Goal: Task Accomplishment & Management: Manage account settings

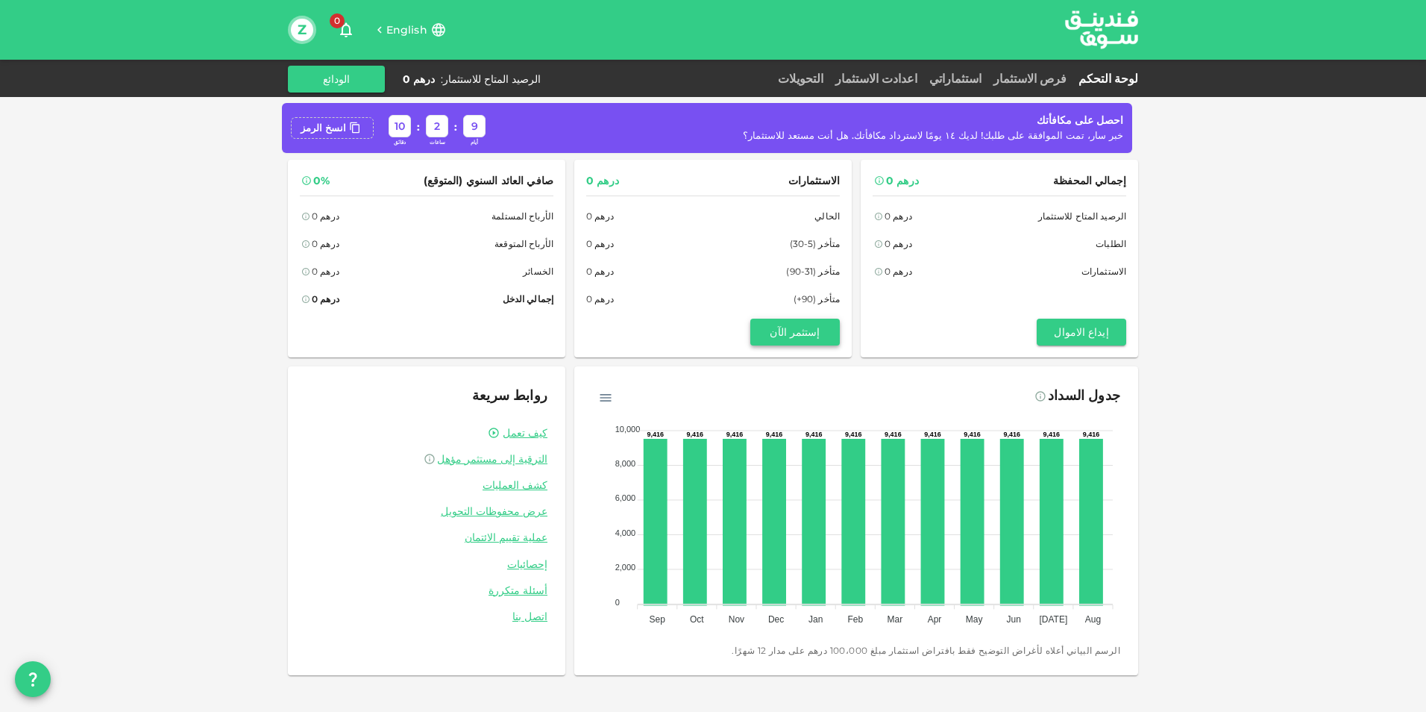
click at [770, 336] on button "إستثمر الآن" at bounding box center [795, 332] width 90 height 27
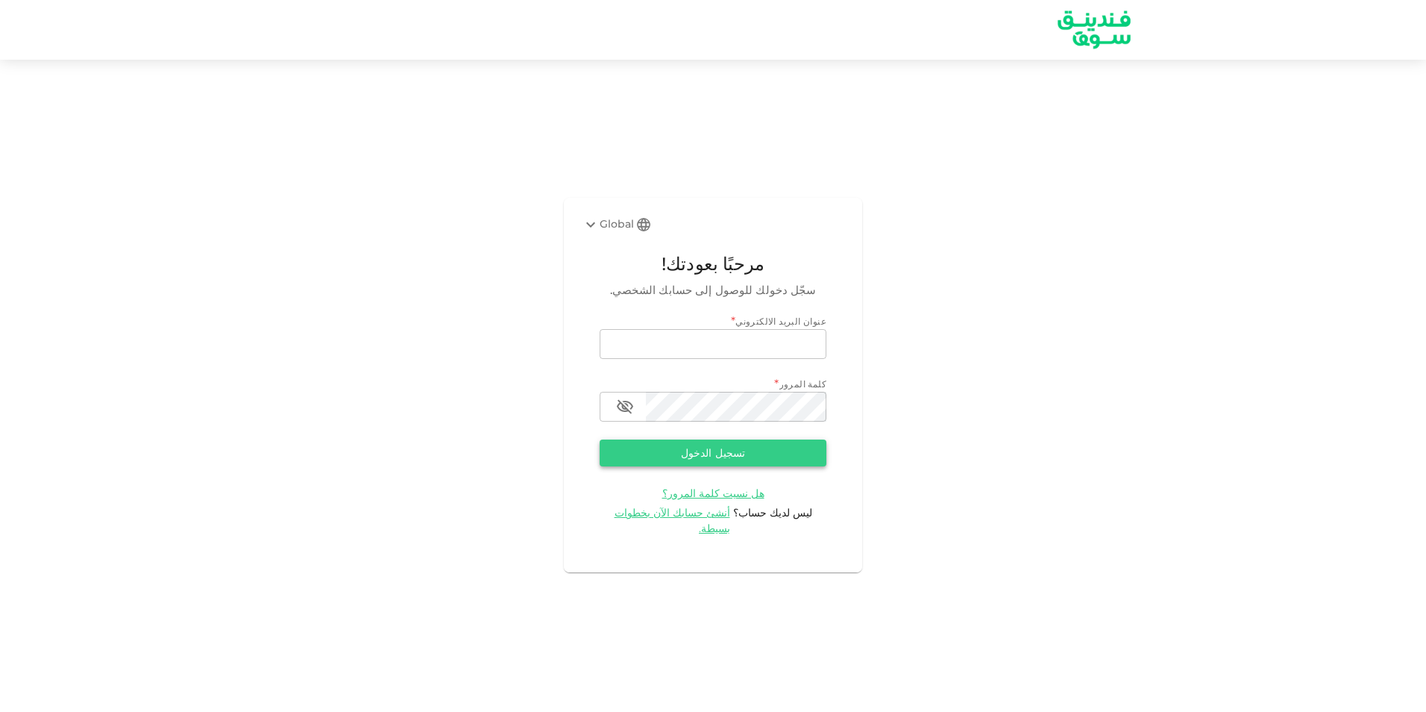
type input "[EMAIL_ADDRESS][DOMAIN_NAME]"
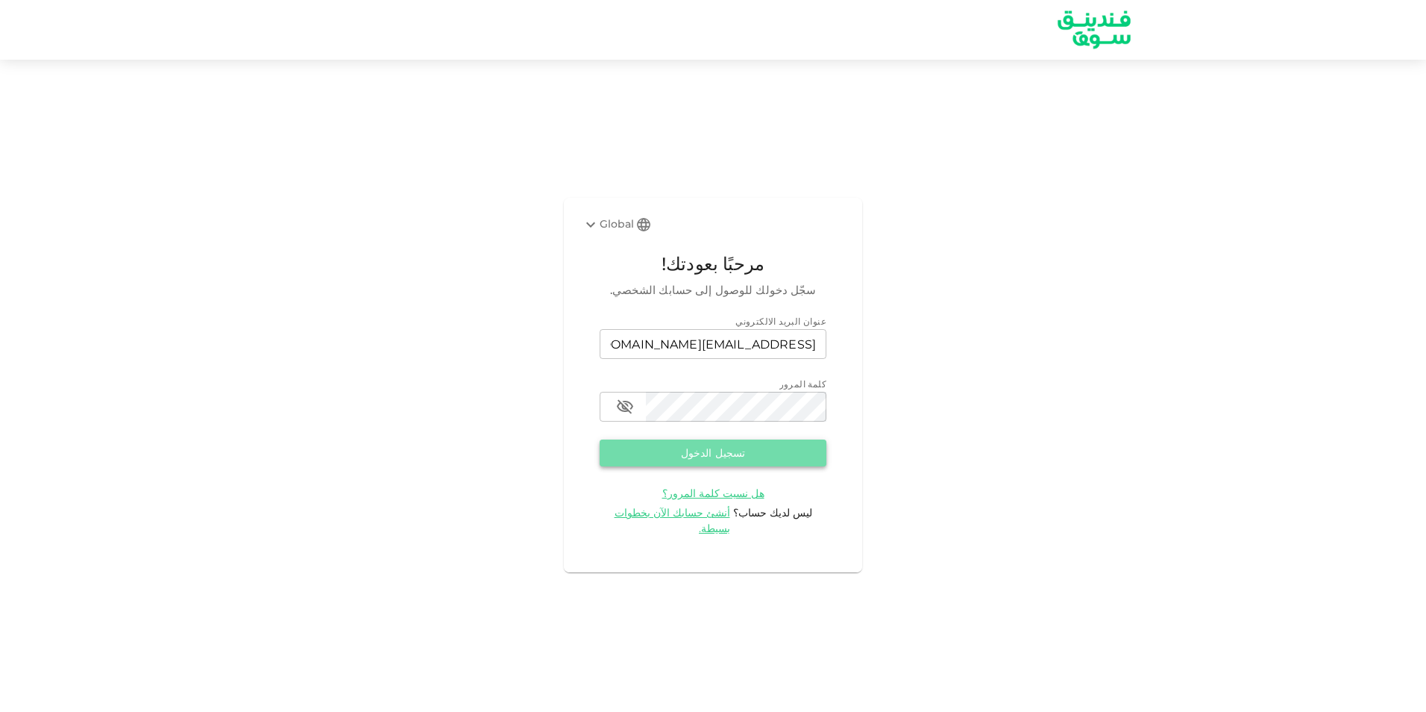
click at [729, 462] on button "تسجيل الدخول" at bounding box center [713, 452] width 227 height 27
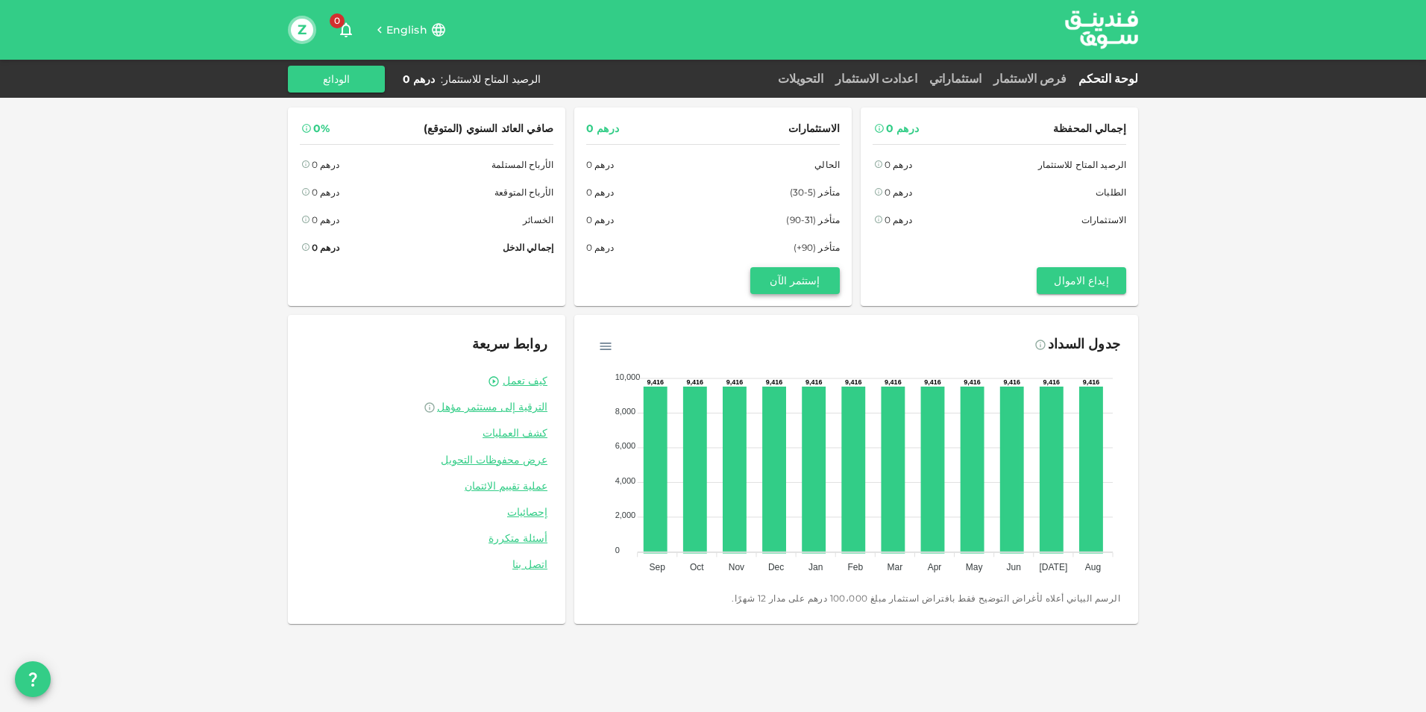
click at [779, 284] on button "إستثمر الآن" at bounding box center [795, 280] width 90 height 27
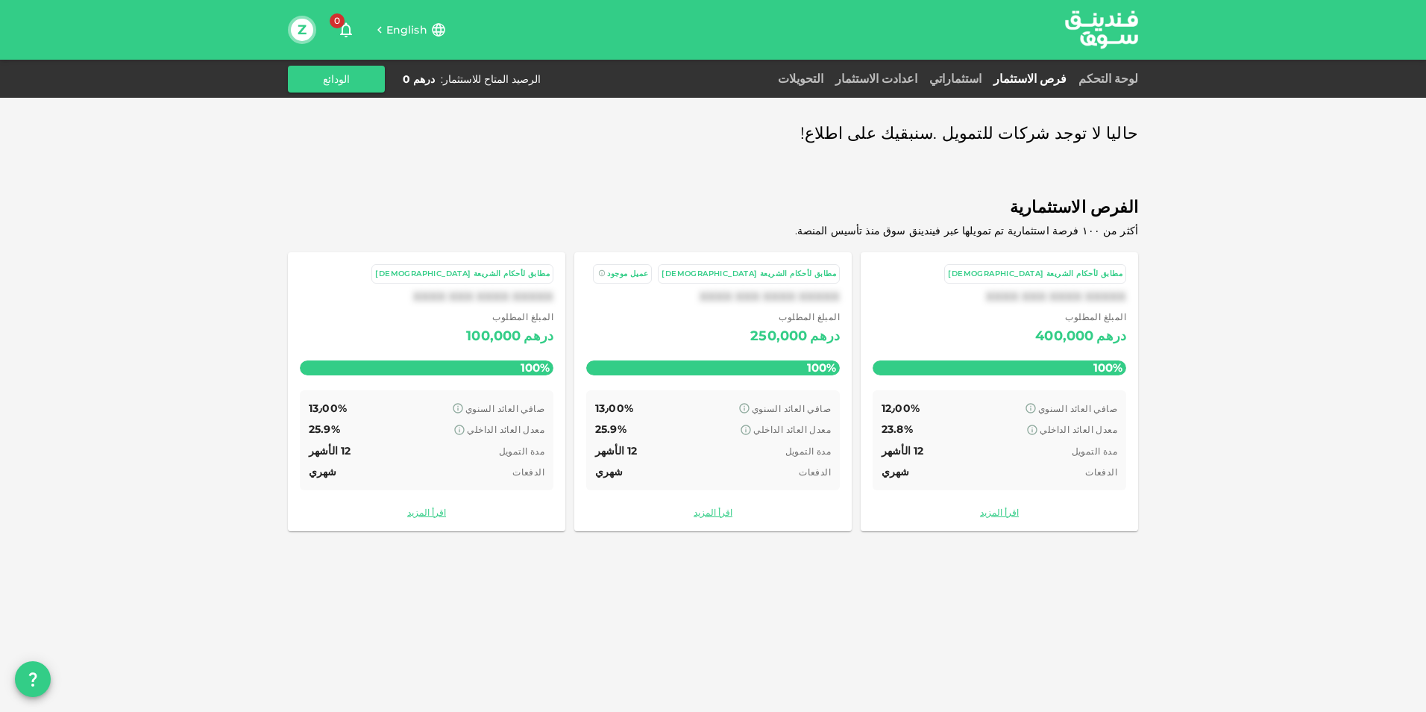
click at [427, 518] on link "اقرأ المزيد" at bounding box center [427, 512] width 254 height 14
click at [648, 274] on span "عميل موجود" at bounding box center [627, 274] width 41 height 10
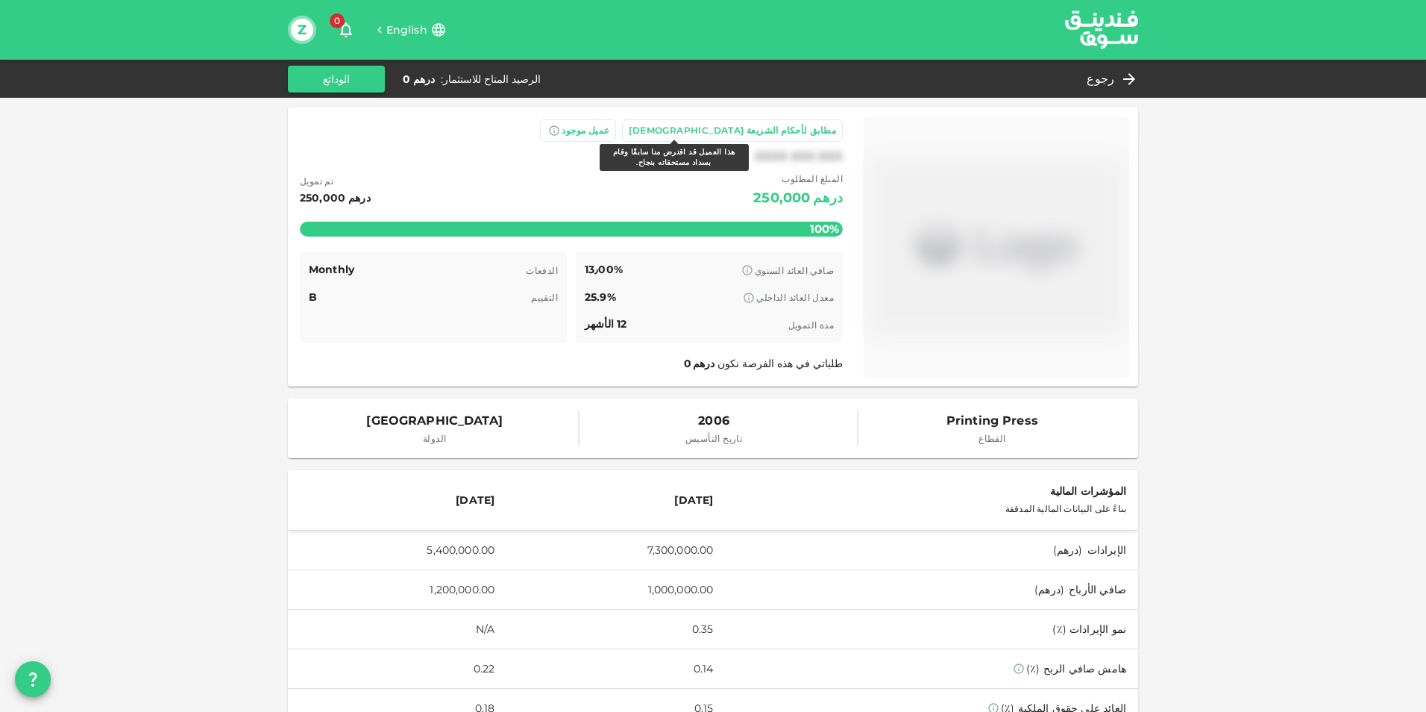
click at [560, 129] on icon at bounding box center [554, 131] width 12 height 12
click at [609, 132] on span "عميل موجود" at bounding box center [586, 130] width 48 height 11
click at [560, 134] on icon at bounding box center [554, 131] width 12 height 12
click at [815, 219] on div "درهم 0" at bounding box center [803, 215] width 23 height 11
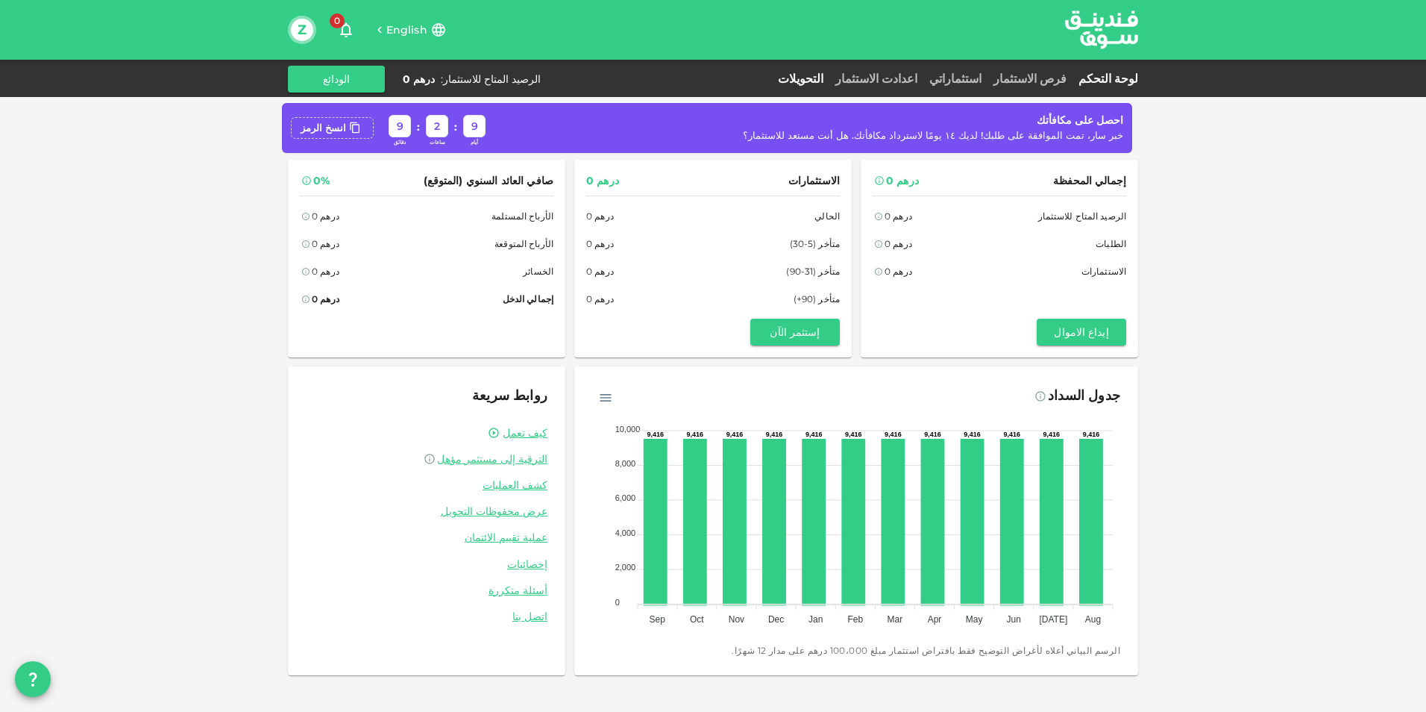
click at [830, 85] on link "التحويلات" at bounding box center [800, 79] width 57 height 14
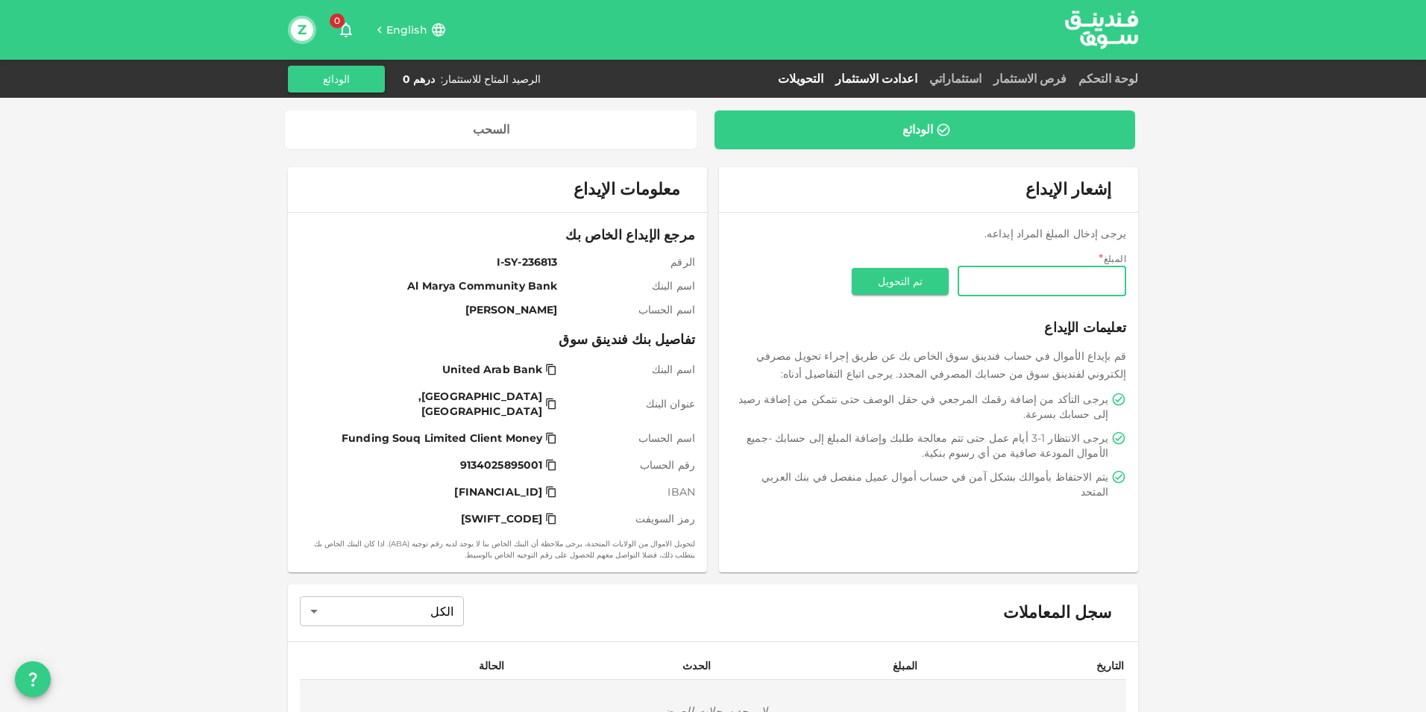
drag, startPoint x: 921, startPoint y: 63, endPoint x: 918, endPoint y: 72, distance: 10.1
click at [921, 63] on div "لوحة التحكم فرص الاستثمار استثماراتي اعدادت الاستثمار التحويلات الرصيد المتاح ل…" at bounding box center [713, 79] width 1426 height 38
click at [918, 76] on link "اعدادت الاستثمار" at bounding box center [877, 79] width 94 height 14
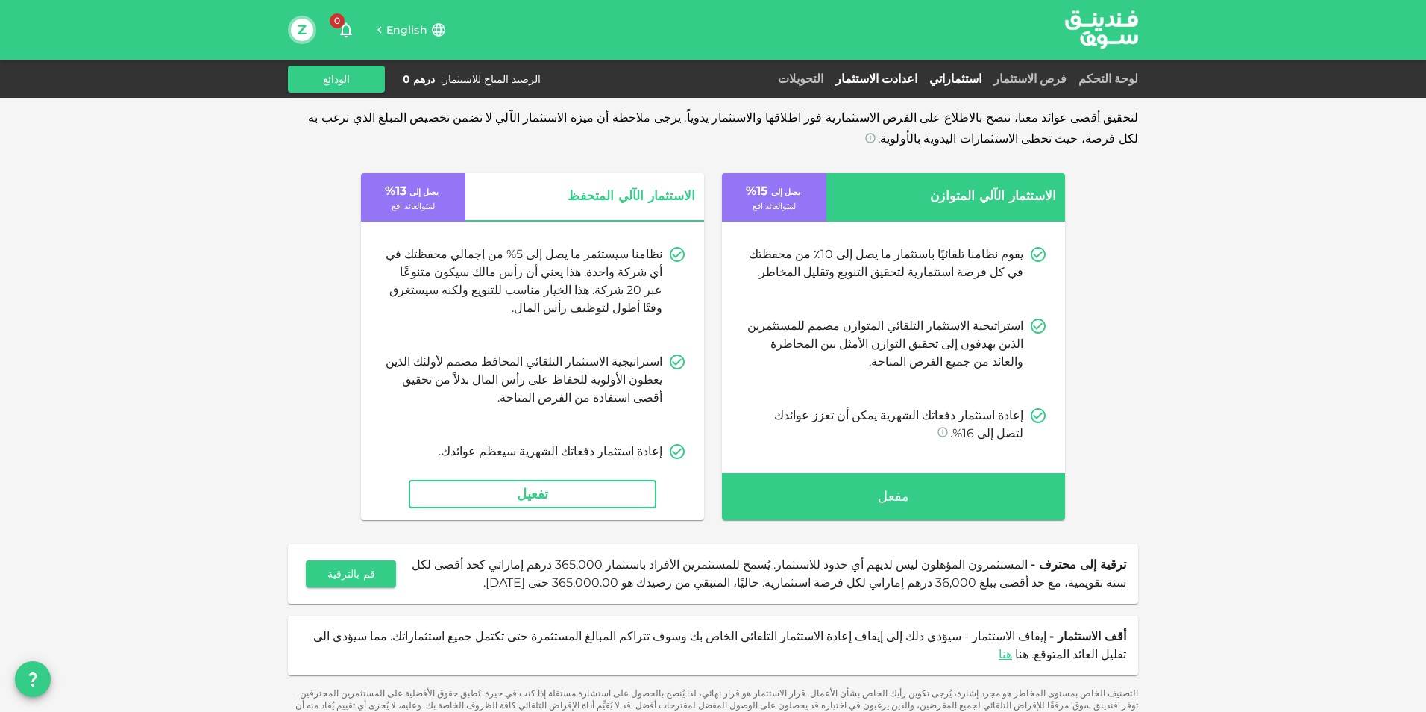
click at [988, 78] on link "استثماراتي" at bounding box center [956, 79] width 64 height 14
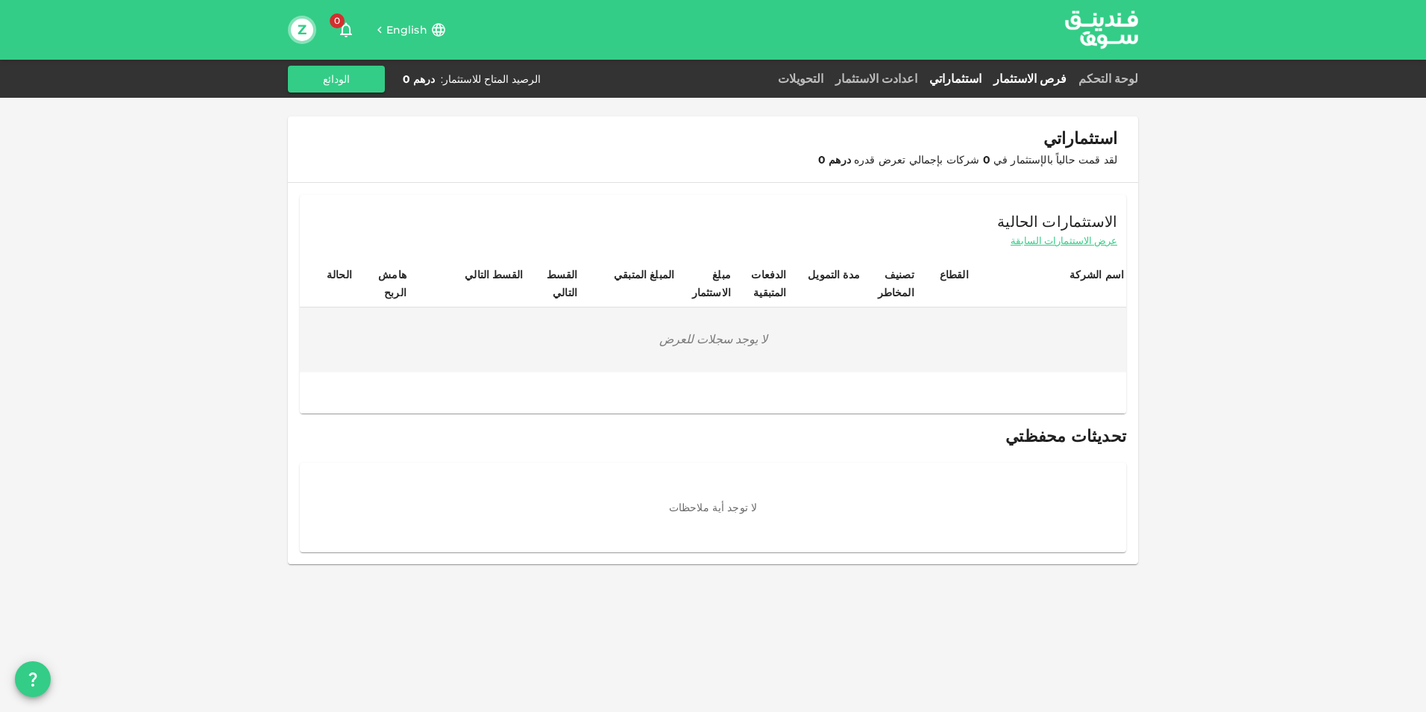
click at [1044, 72] on link "فرص الاستثمار" at bounding box center [1030, 79] width 85 height 14
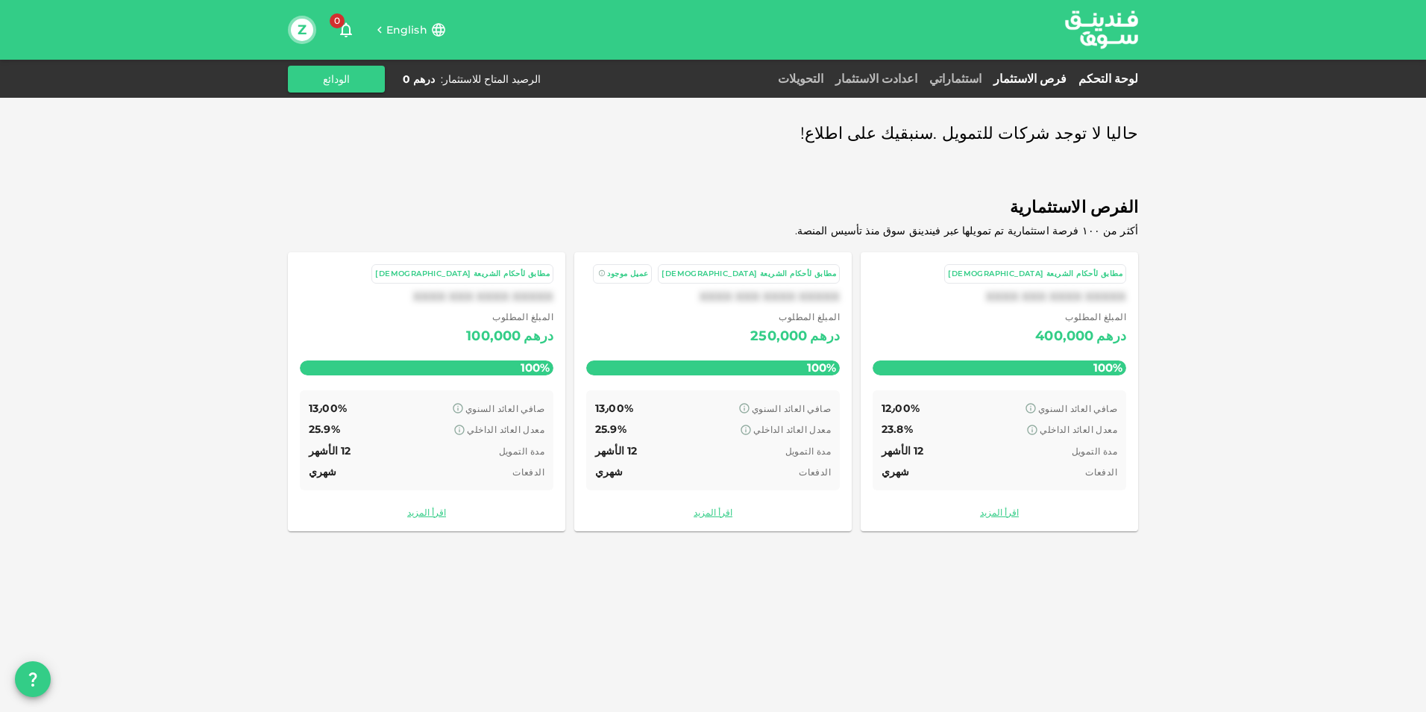
click at [1117, 78] on link "لوحة التحكم" at bounding box center [1106, 79] width 66 height 14
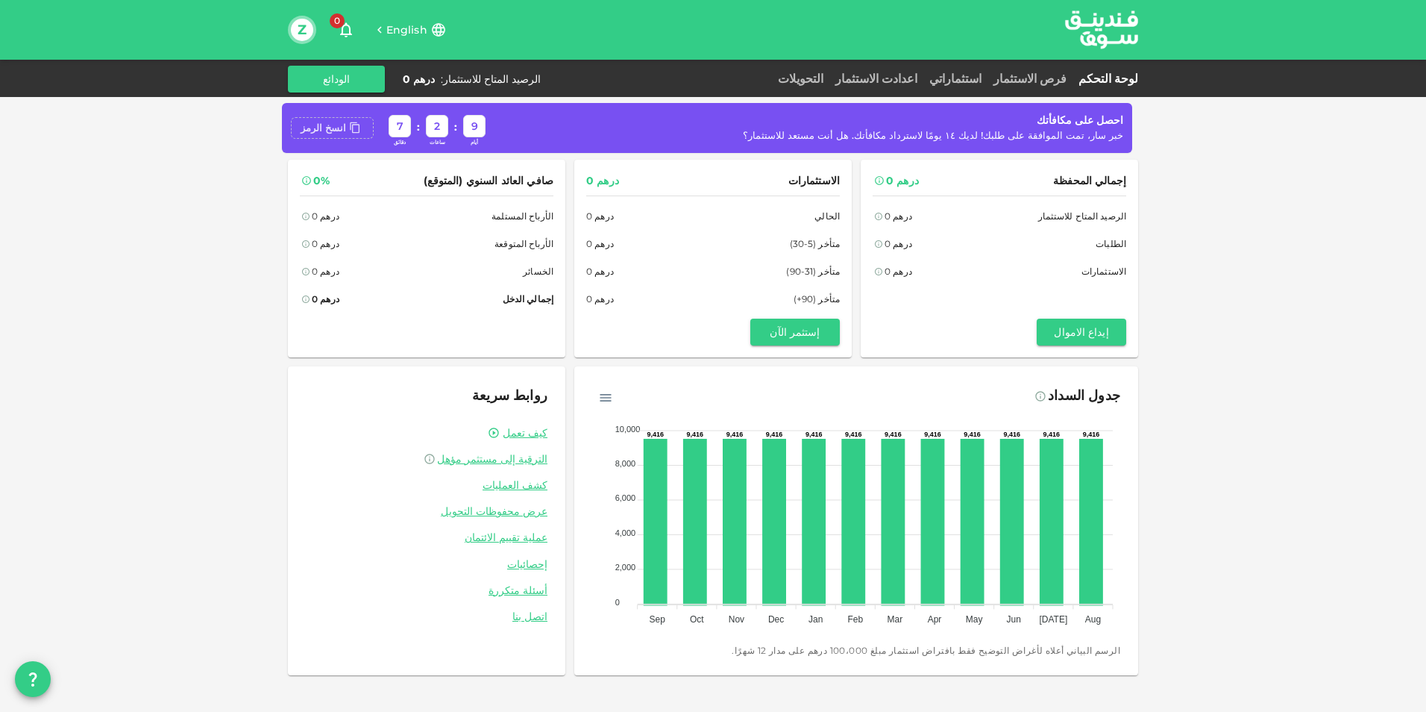
click at [349, 128] on icon at bounding box center [355, 128] width 12 height 12
click at [316, 131] on div "انسخ الرمز" at bounding box center [324, 128] width 46 height 15
click at [345, 78] on button "الودائع" at bounding box center [336, 79] width 97 height 27
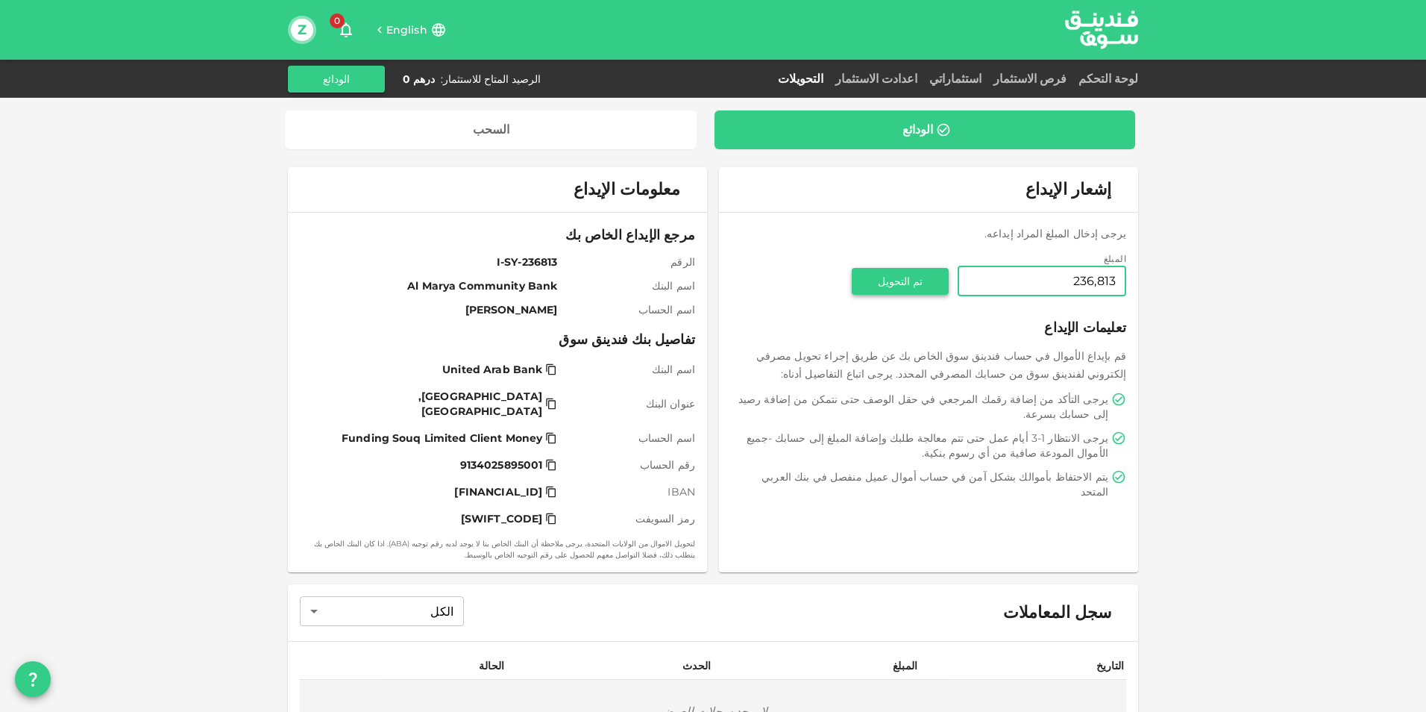
type input "236,813"
click at [912, 284] on button "تم التحويل" at bounding box center [900, 281] width 97 height 27
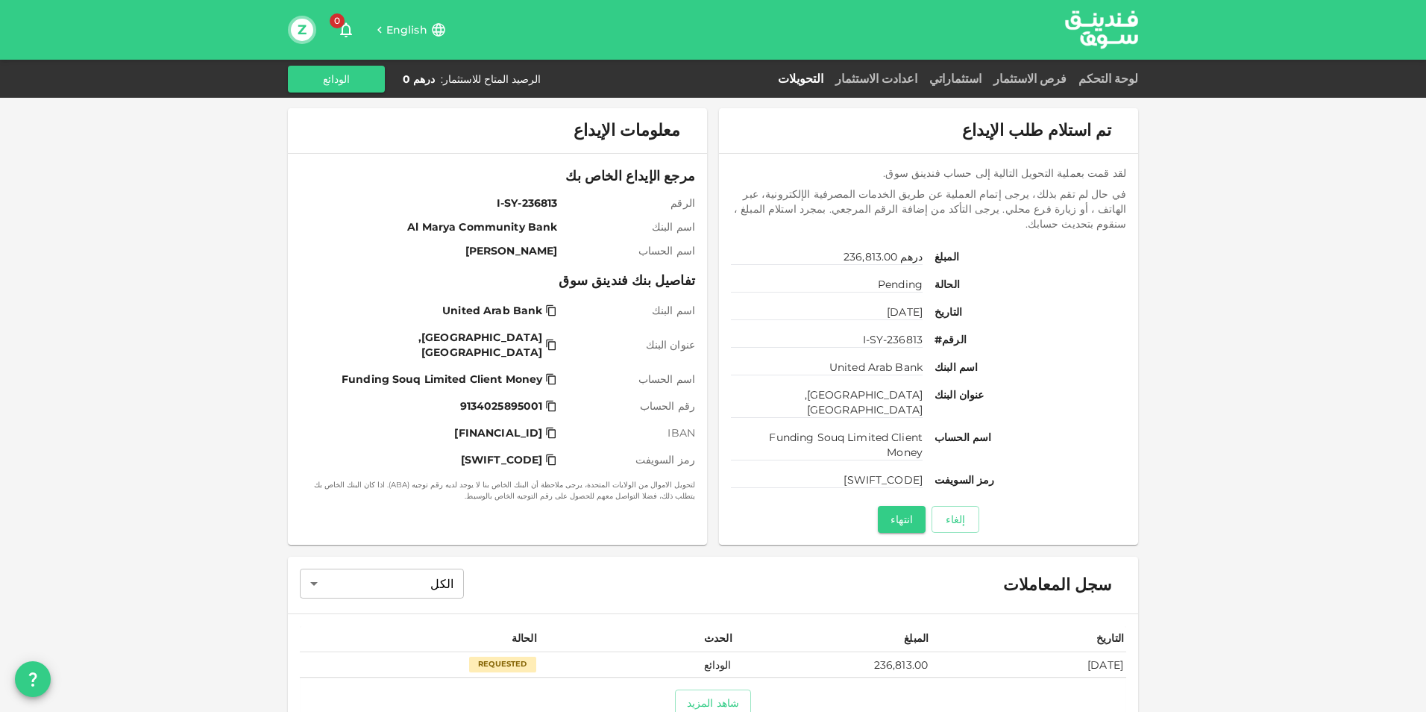
scroll to position [120, 0]
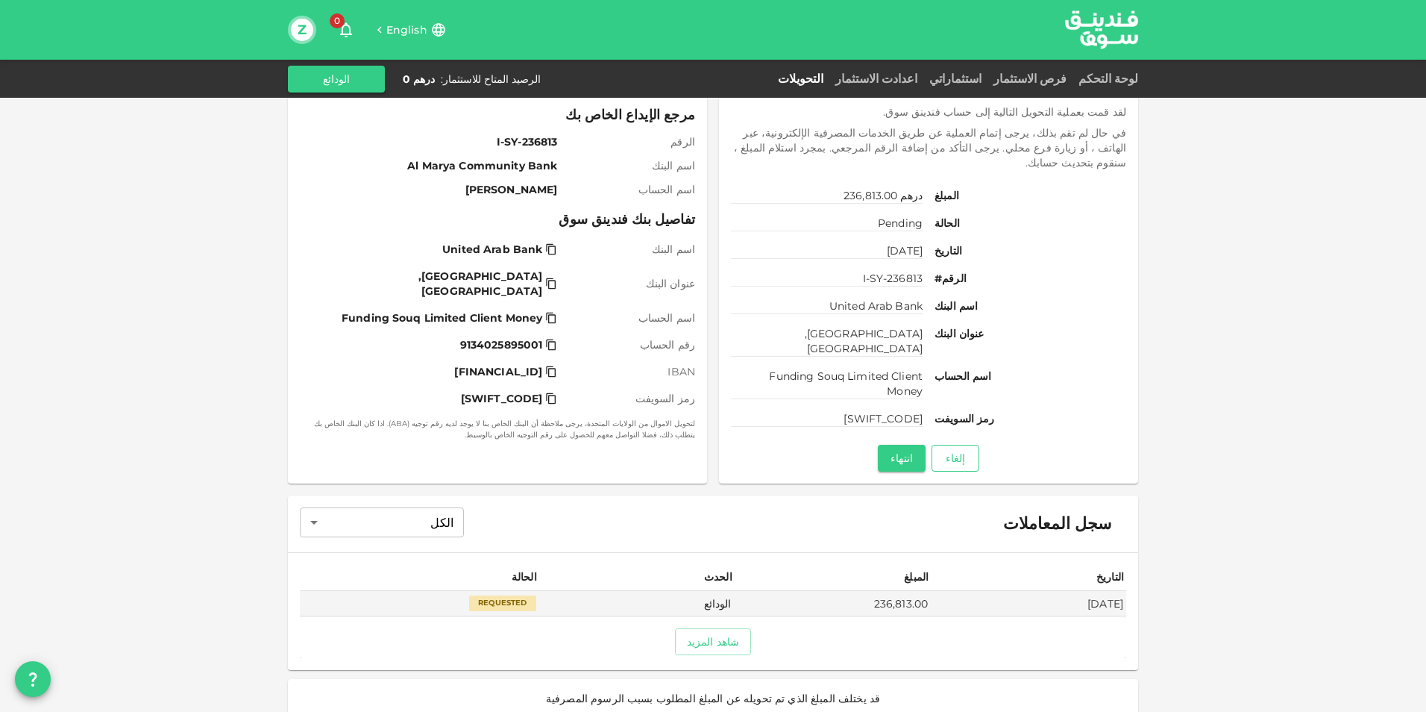
click at [975, 445] on button "إلغاء" at bounding box center [956, 458] width 48 height 27
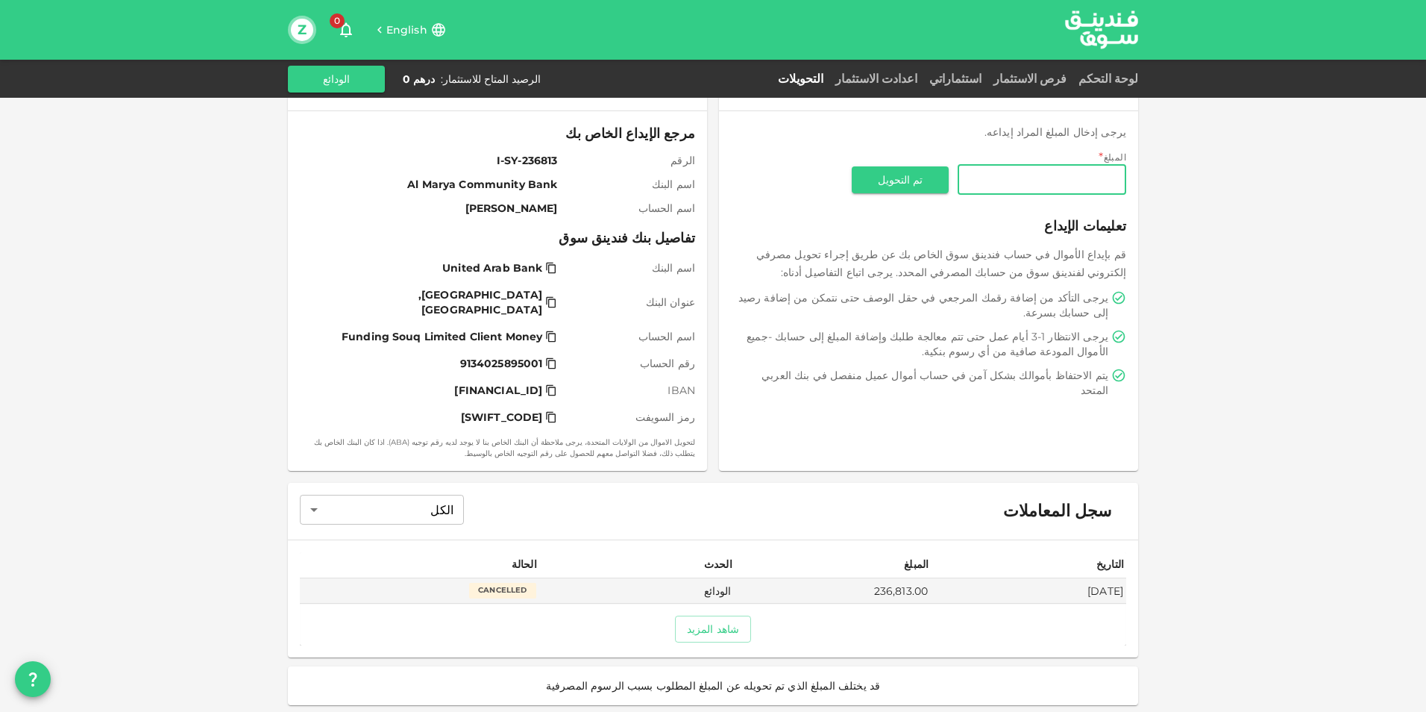
scroll to position [104, 0]
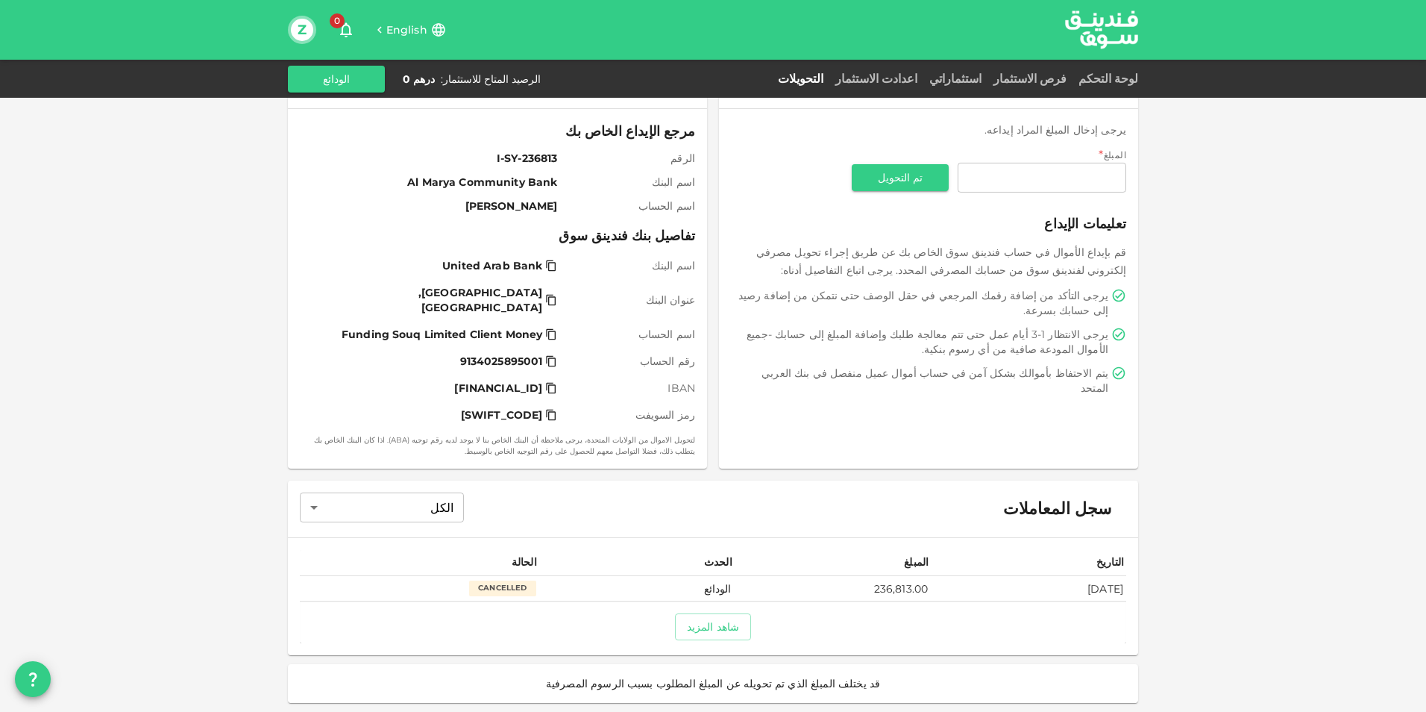
click at [483, 588] on div "Cancelled" at bounding box center [502, 587] width 67 height 15
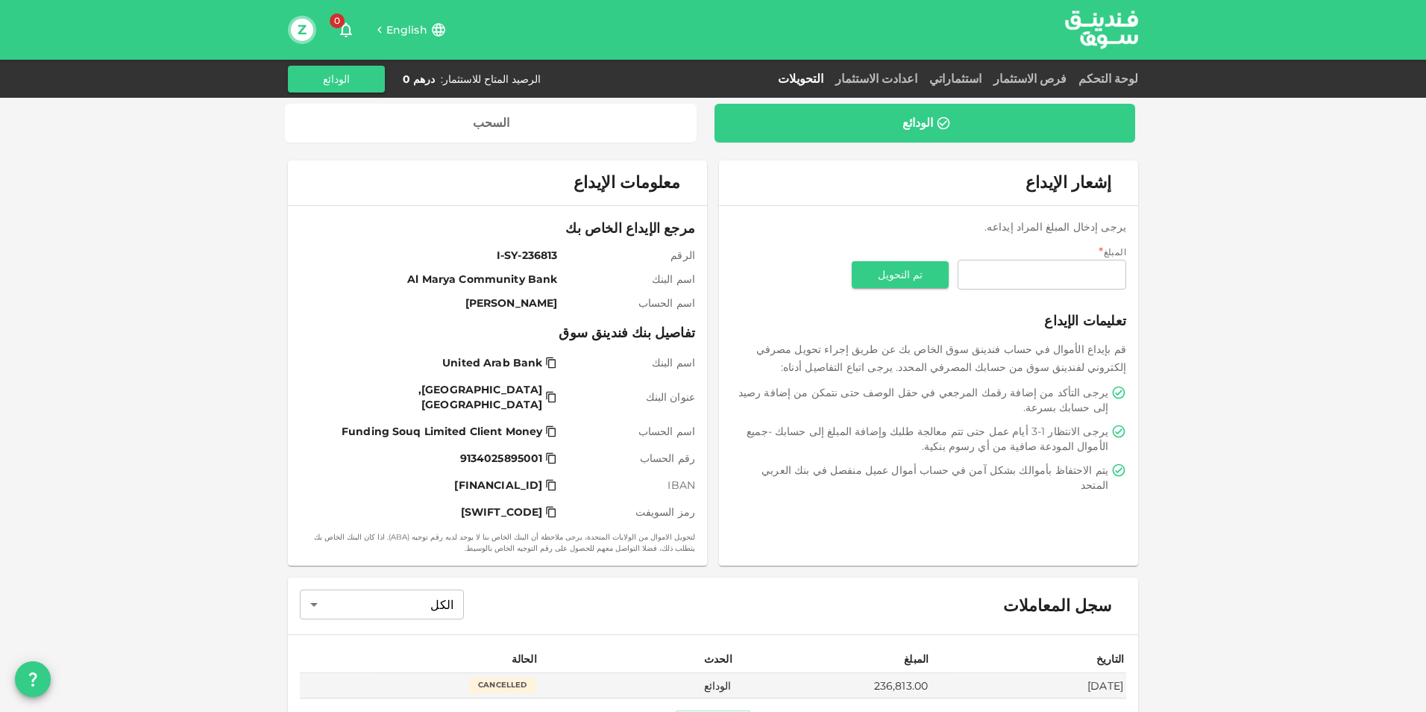
scroll to position [0, 0]
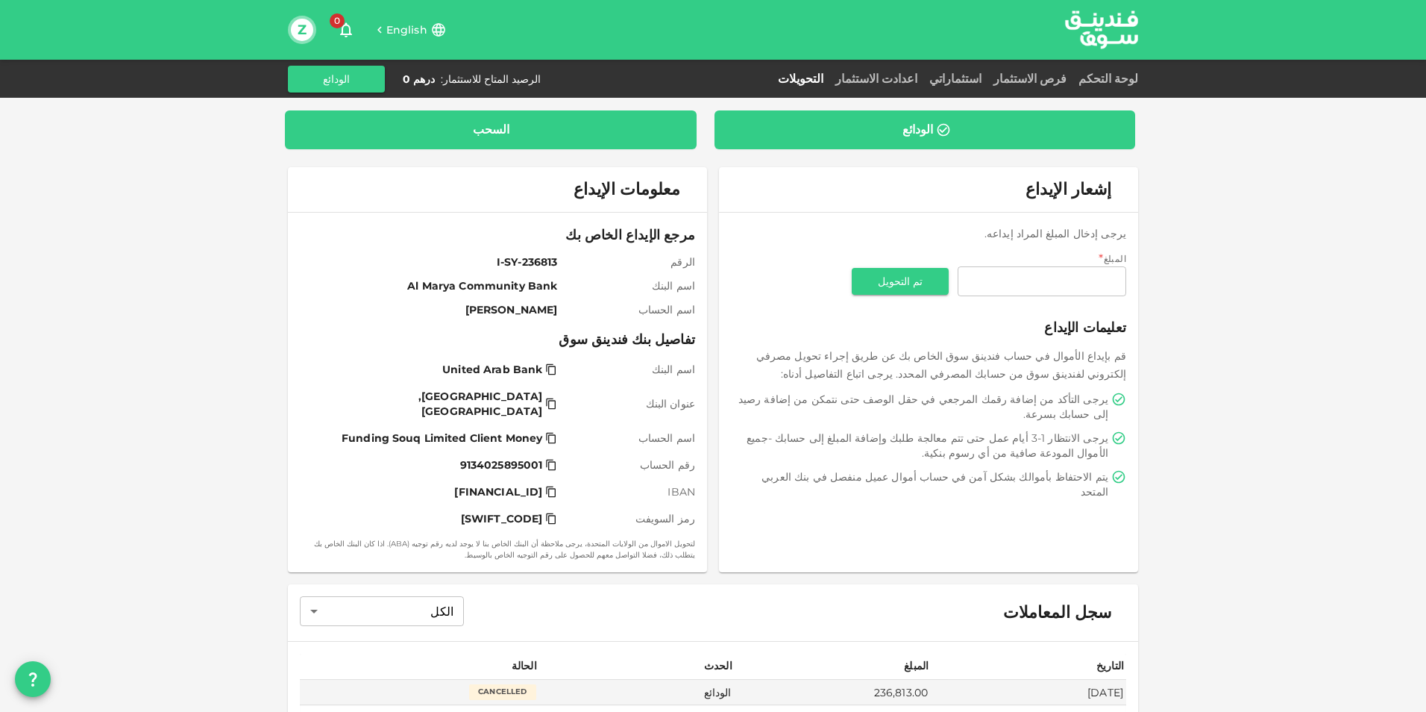
click at [551, 128] on div "السحب" at bounding box center [491, 129] width 388 height 15
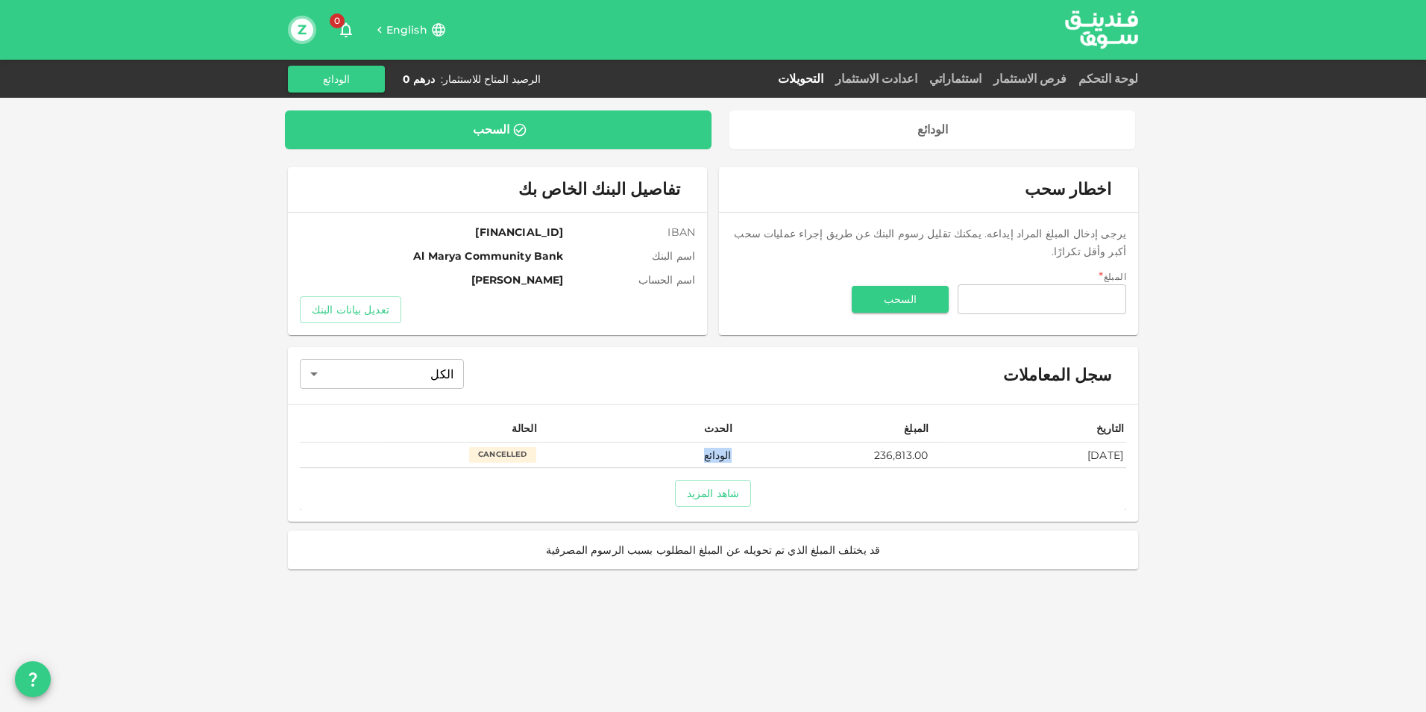
drag, startPoint x: 708, startPoint y: 454, endPoint x: 831, endPoint y: 456, distance: 123.1
click at [831, 456] on tr "[DATE] 236,813.00 الودائع Cancelled" at bounding box center [713, 454] width 827 height 25
drag, startPoint x: 831, startPoint y: 456, endPoint x: 727, endPoint y: 495, distance: 110.7
click at [727, 495] on button "شاهد المزيد" at bounding box center [713, 493] width 76 height 27
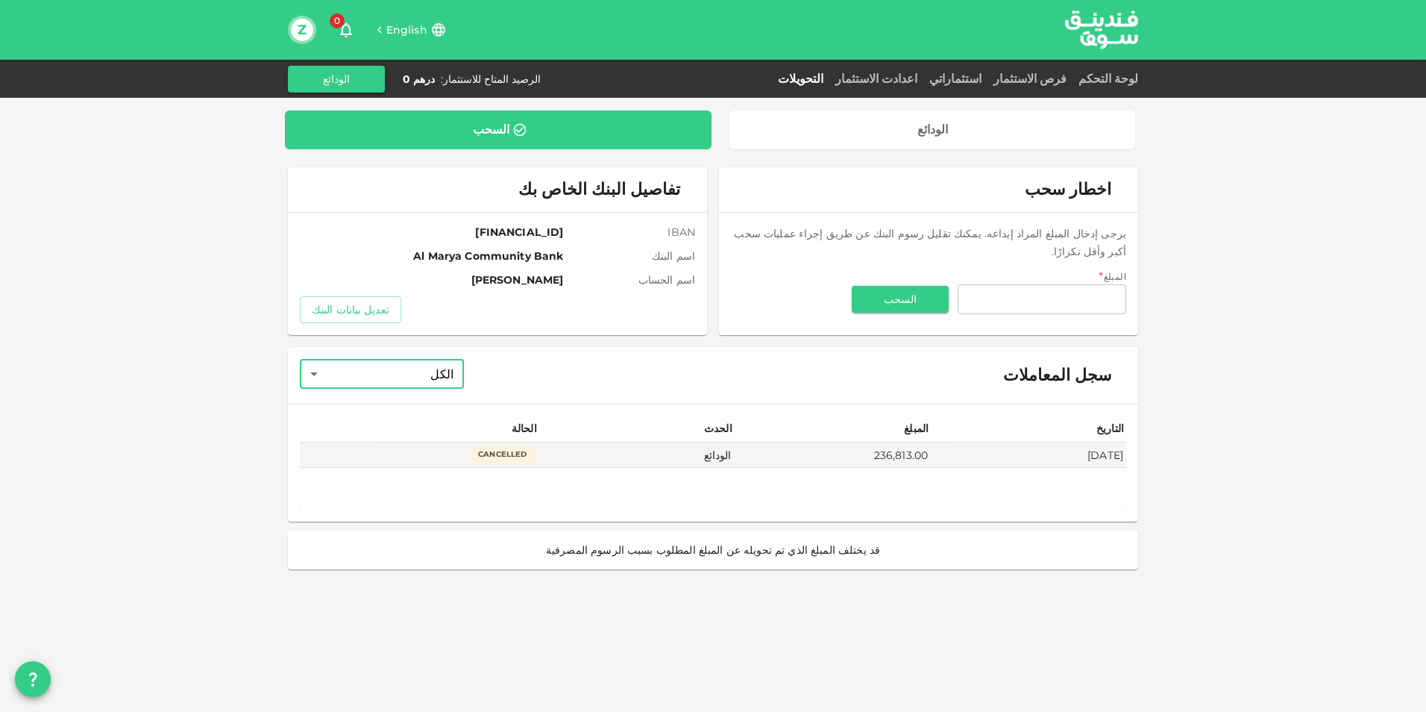
click at [307, 366] on body "English 0 Z لوحة التحكم فرص الاستثمار استثماراتي اعدادت الاستثمار التحويلات الر…" at bounding box center [713, 356] width 1426 height 712
click at [307, 366] on div at bounding box center [713, 356] width 1426 height 712
click at [291, 26] on button "Z" at bounding box center [302, 30] width 22 height 22
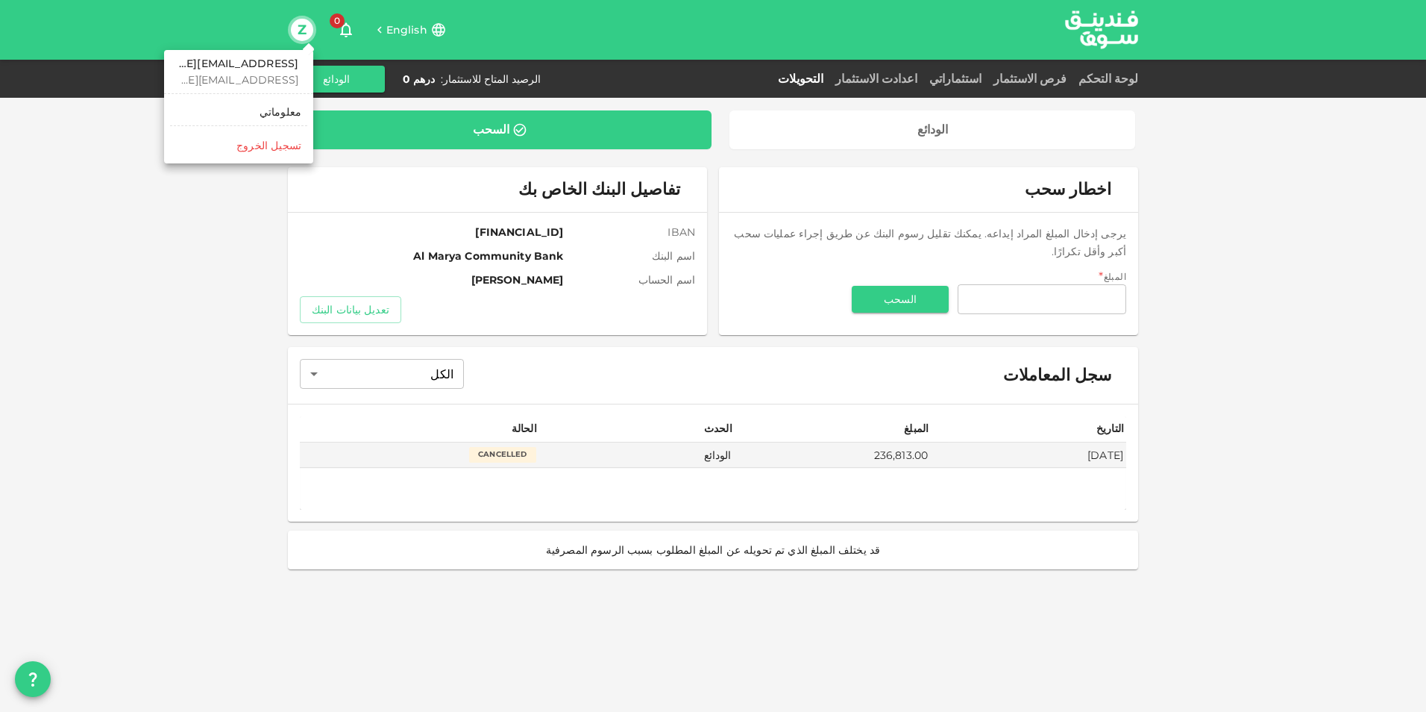
click at [259, 110] on link "معلوماتي" at bounding box center [238, 112] width 137 height 24
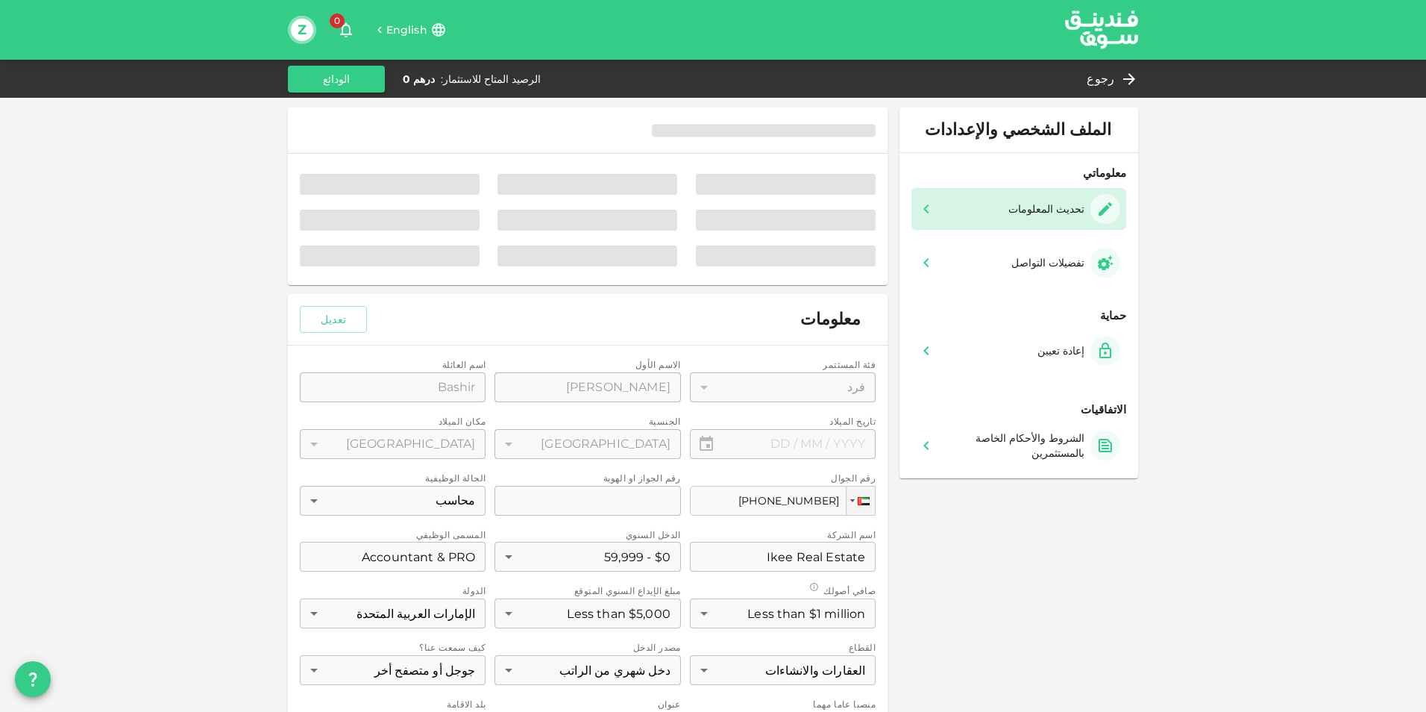
type input "⁦⁨[DATE]⁩⁩"
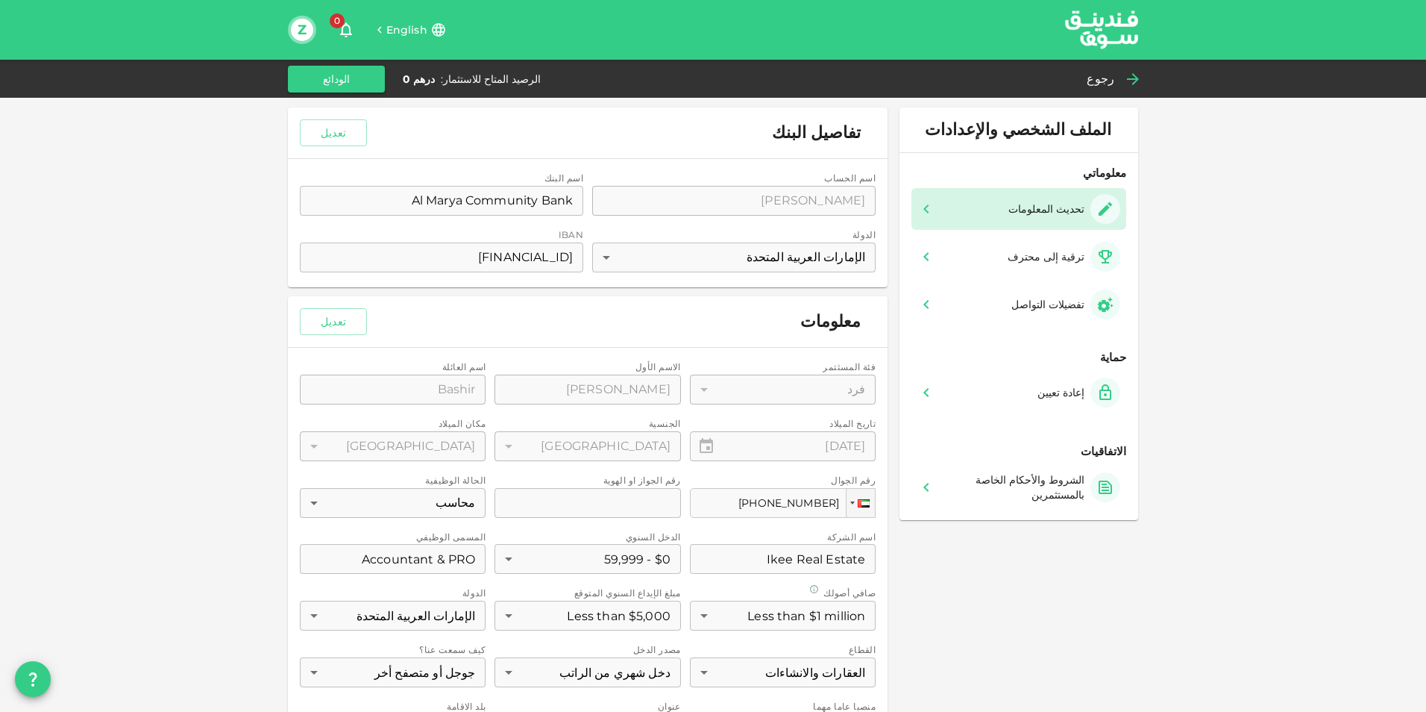
click at [1127, 78] on icon at bounding box center [1133, 79] width 18 height 18
